Goal: Information Seeking & Learning: Find specific fact

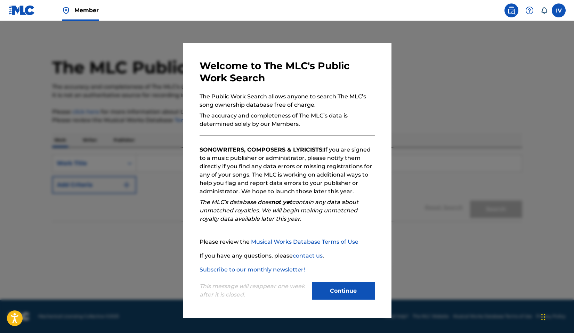
click at [362, 294] on button "Continue" at bounding box center [343, 290] width 63 height 17
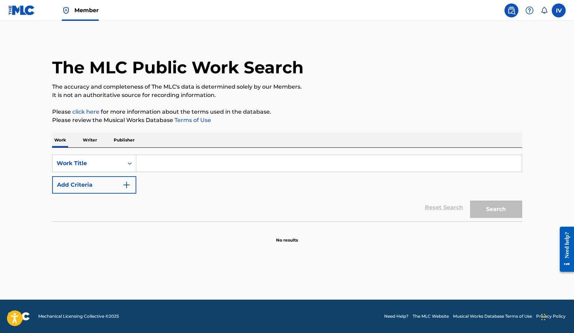
click at [31, 8] on img at bounding box center [21, 10] width 27 height 10
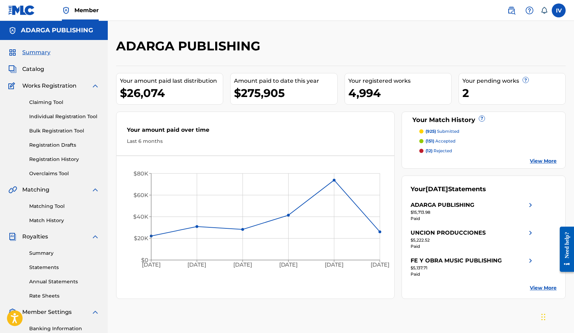
click at [448, 131] on p "(925) submitted" at bounding box center [442, 131] width 34 height 6
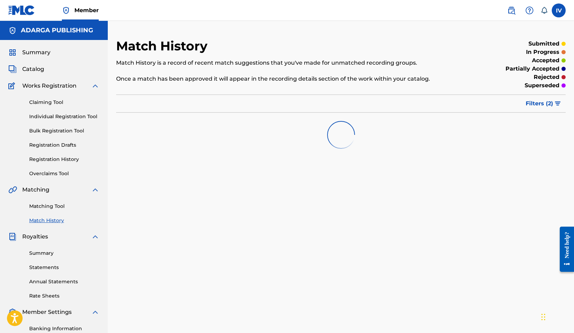
click at [39, 75] on div "Summary Catalog Works Registration Claiming Tool Individual Registration Tool B…" at bounding box center [54, 219] width 108 height 358
click at [34, 65] on span "Catalog" at bounding box center [33, 69] width 22 height 8
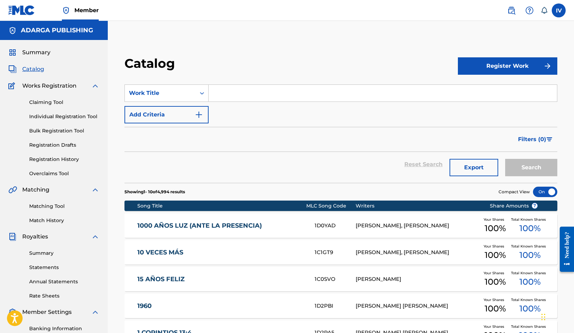
click at [231, 90] on input "Search Form" at bounding box center [382, 93] width 348 height 17
paste input "Tu Amor"
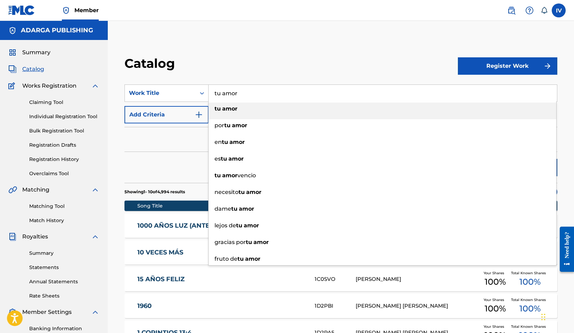
type input "tu amor"
click at [505, 159] on button "Search" at bounding box center [531, 167] width 52 height 17
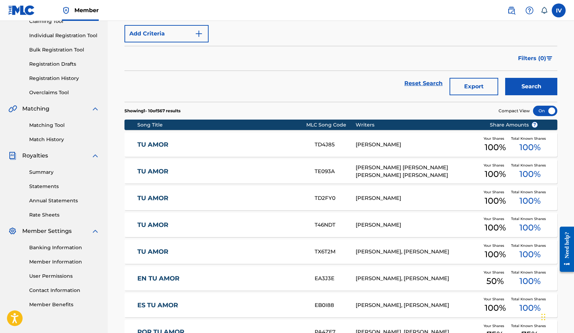
scroll to position [81, 0]
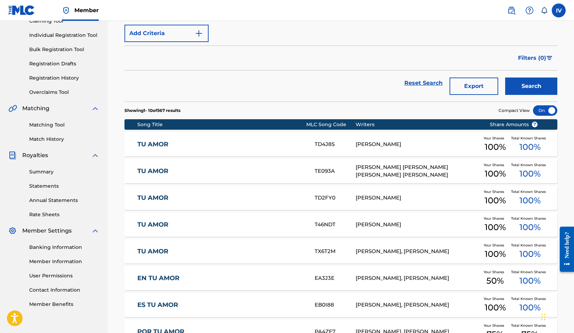
click at [165, 34] on button "Add Criteria" at bounding box center [166, 33] width 84 height 17
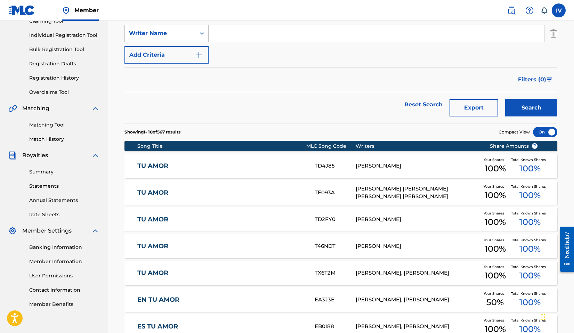
click at [223, 43] on div "SearchWithCriteriaf2e51936-25eb-4a4b-96e1-b528c0875e24 Work Title tu amor Searc…" at bounding box center [340, 33] width 433 height 60
click at [223, 32] on input "Search Form" at bounding box center [375, 33] width 335 height 17
type input "santiago"
click at [505, 99] on button "Search" at bounding box center [531, 107] width 52 height 17
